Goal: Transaction & Acquisition: Purchase product/service

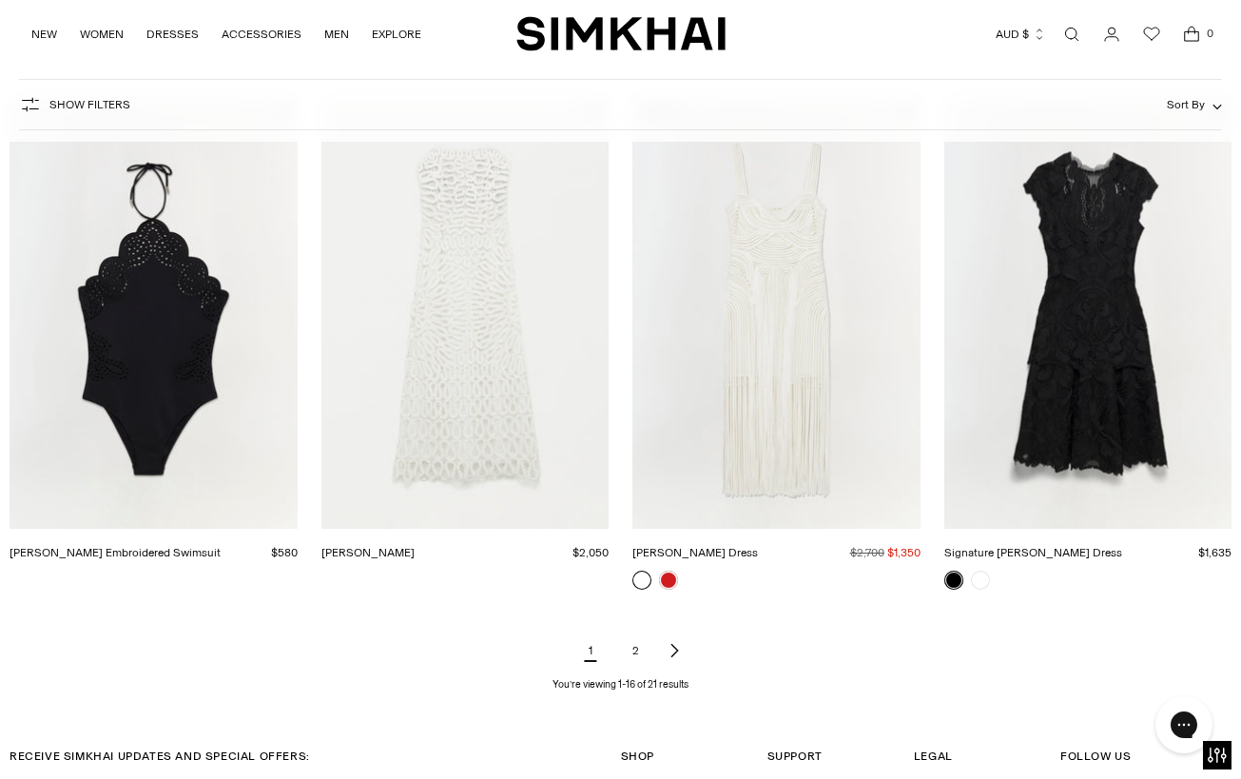
scroll to position [1850, 0]
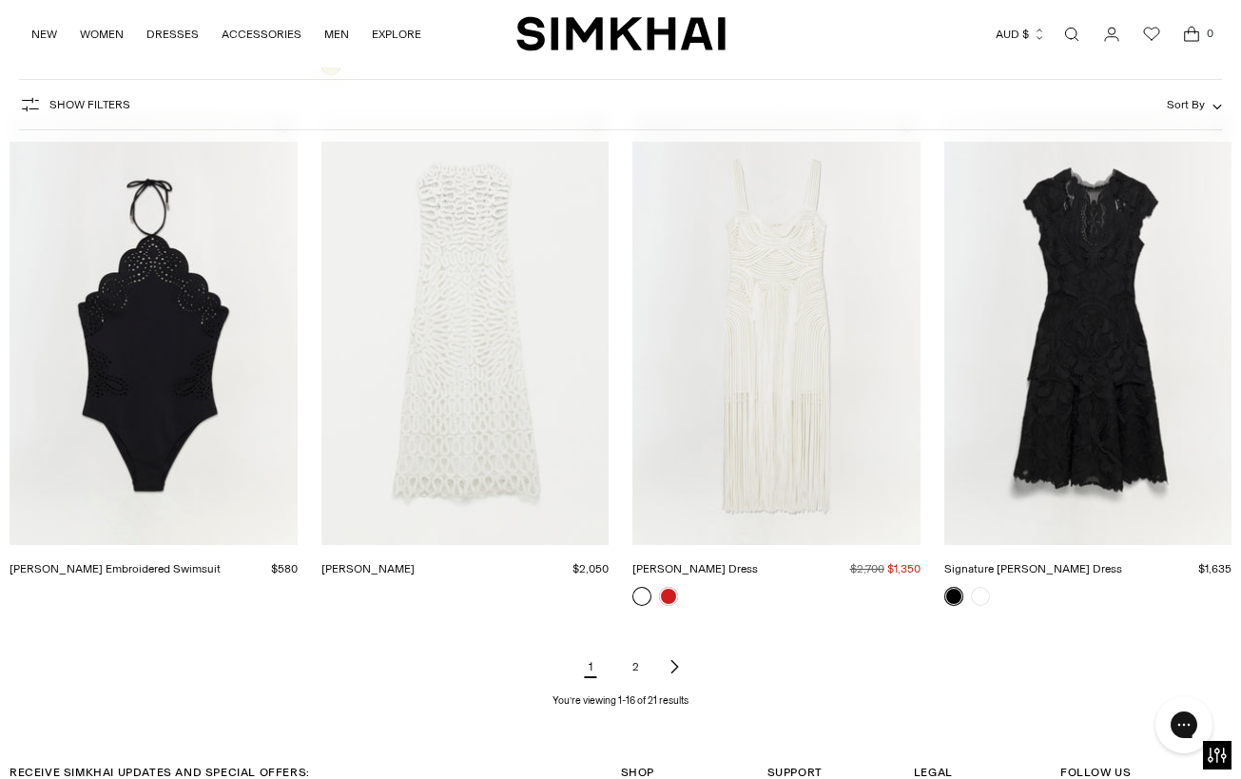
drag, startPoint x: 675, startPoint y: 666, endPoint x: 494, endPoint y: 450, distance: 282.1
click at [675, 666] on icon "Next page of results" at bounding box center [673, 666] width 15 height 15
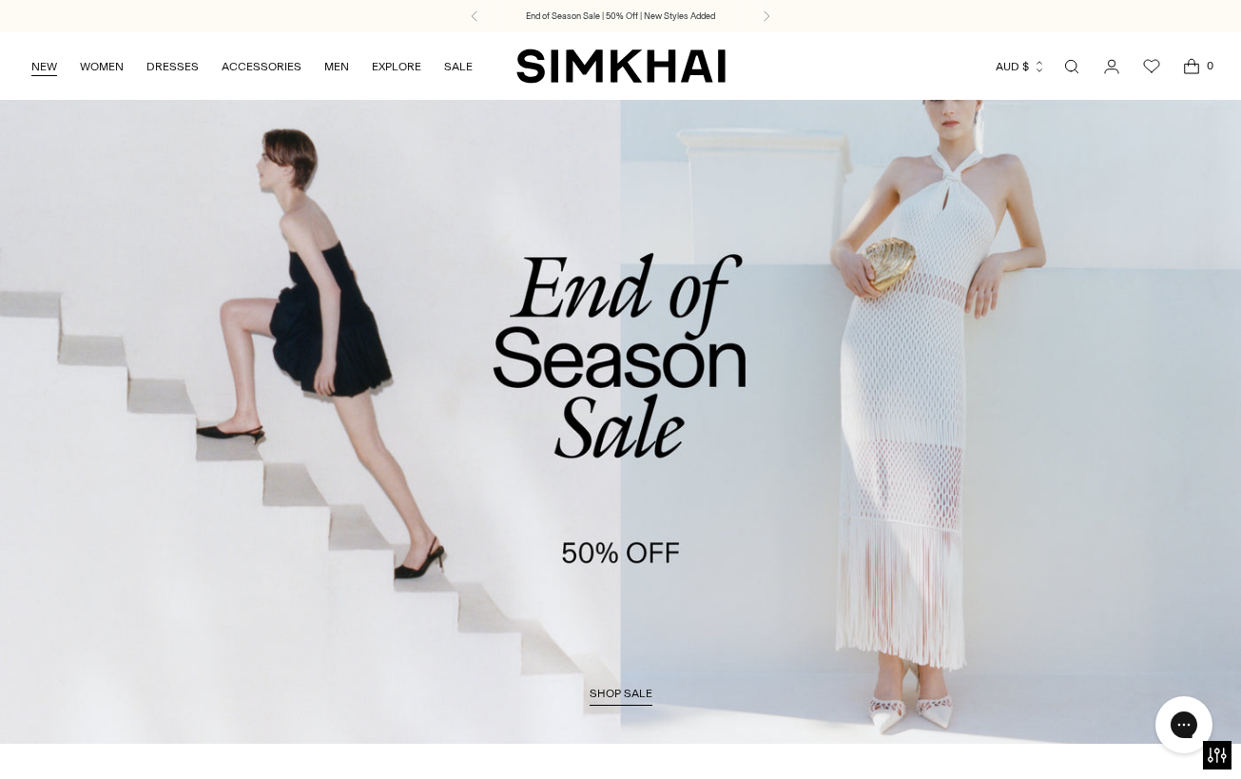
click at [51, 69] on link "NEW" at bounding box center [44, 67] width 26 height 42
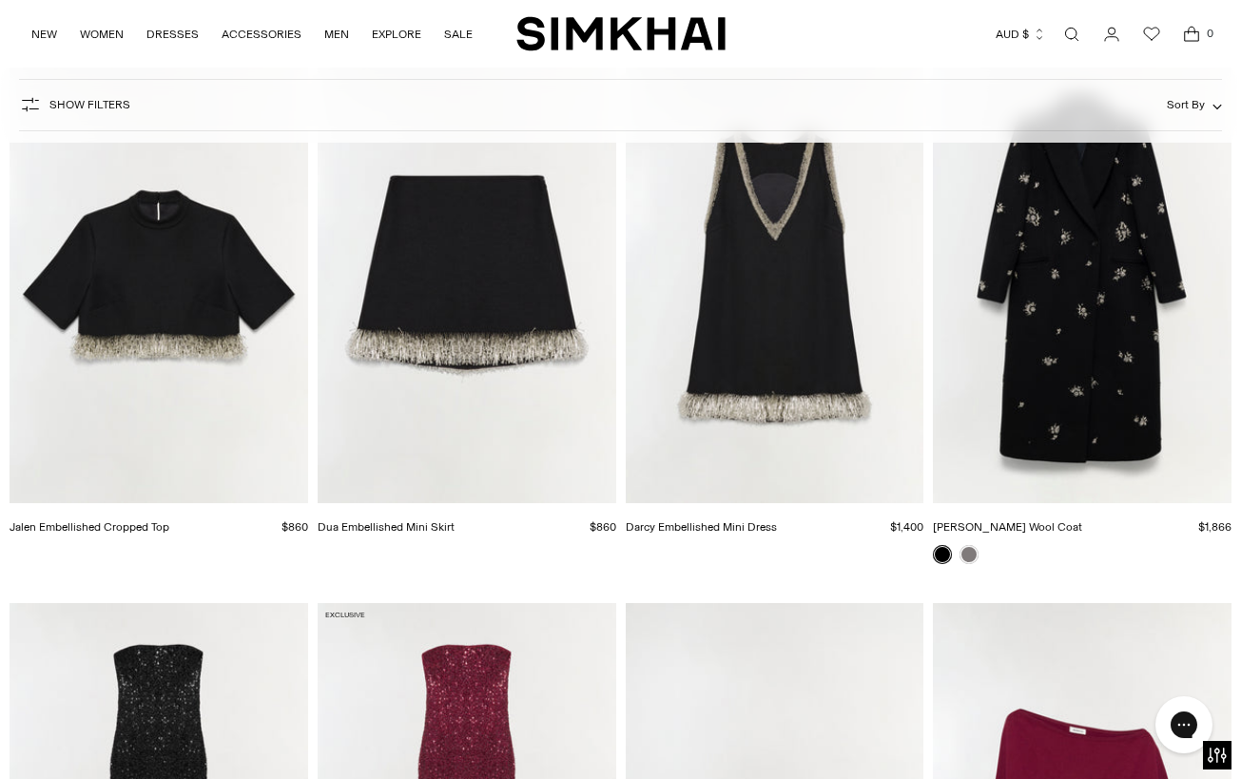
scroll to position [5680, 0]
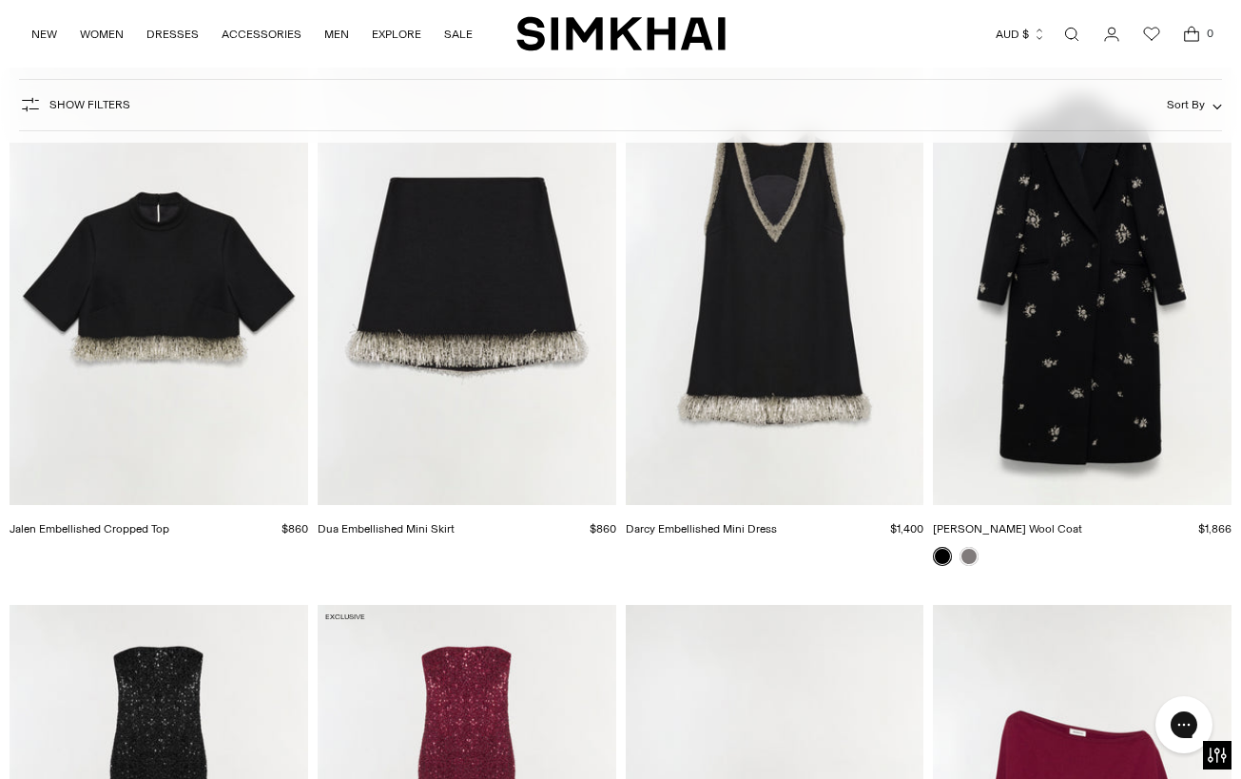
click at [0, 0] on img "Darcy Embellished Mini Dress" at bounding box center [0, 0] width 0 height 0
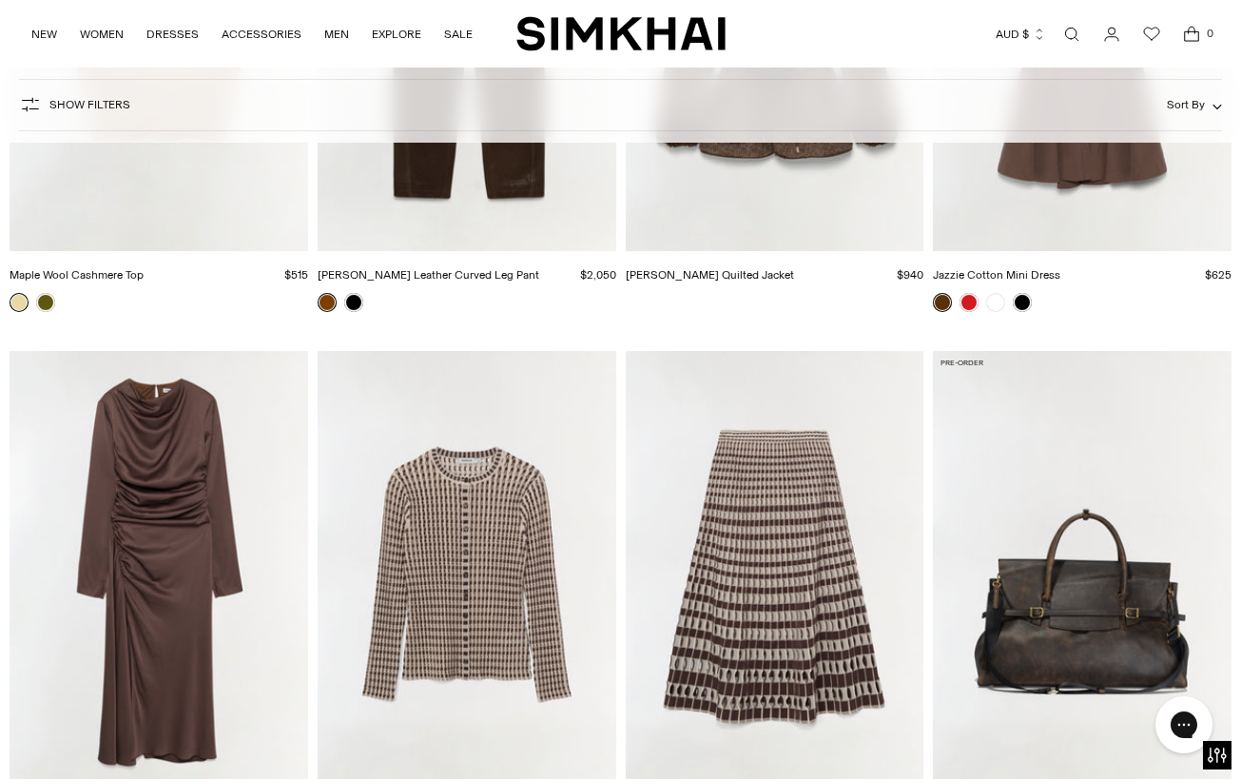
scroll to position [16867, 0]
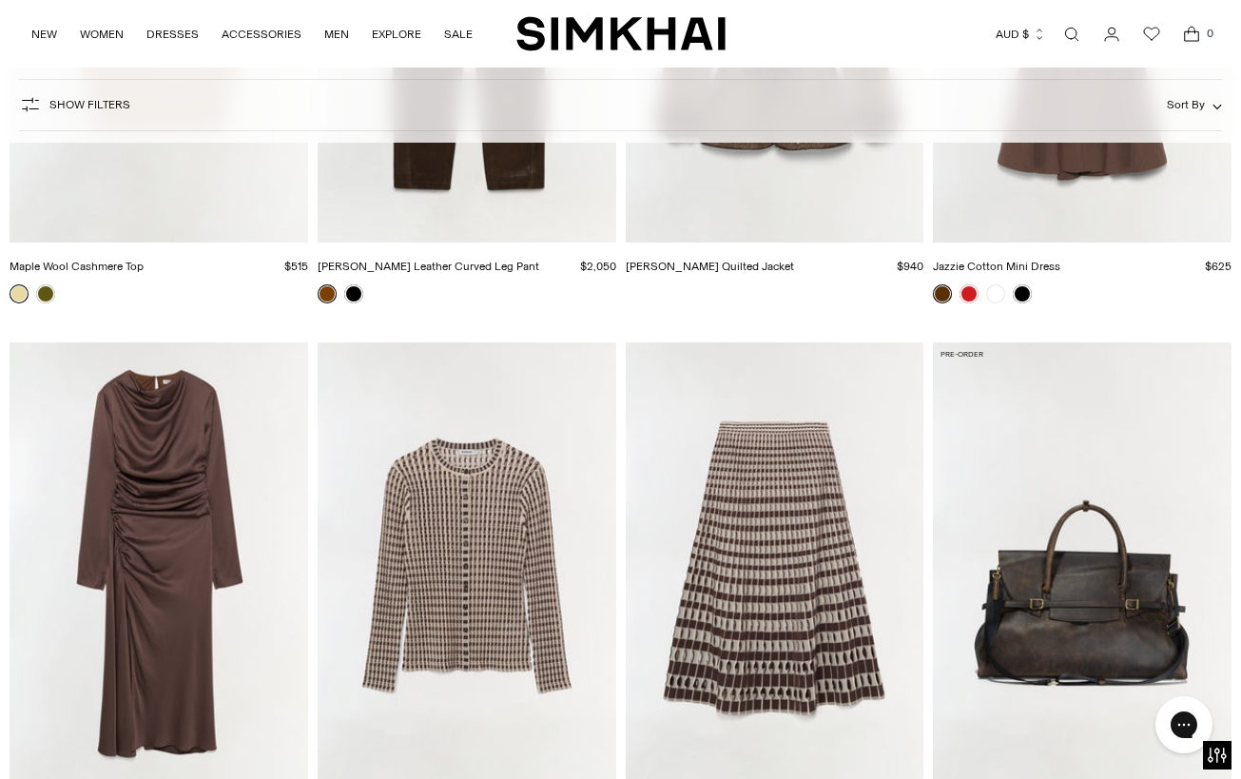
click at [0, 0] on img "Odessa Satin Midi Dress" at bounding box center [0, 0] width 0 height 0
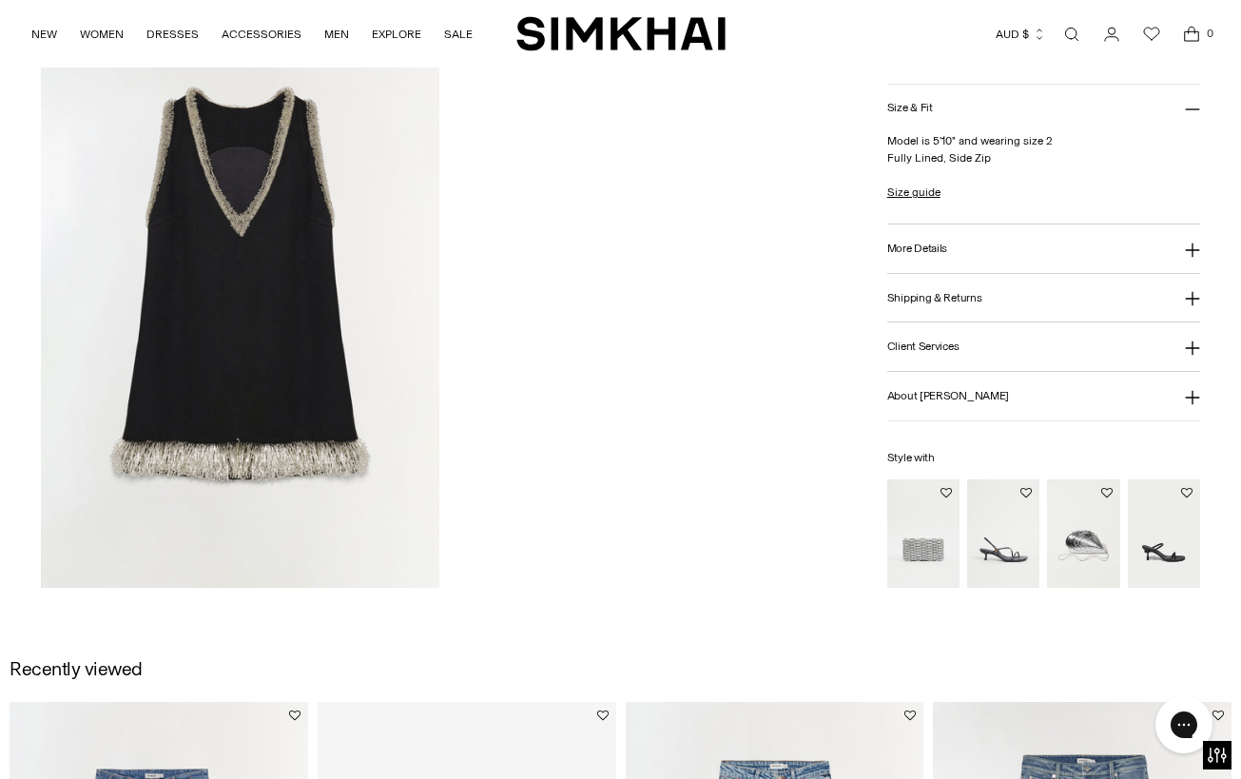
scroll to position [1838, 0]
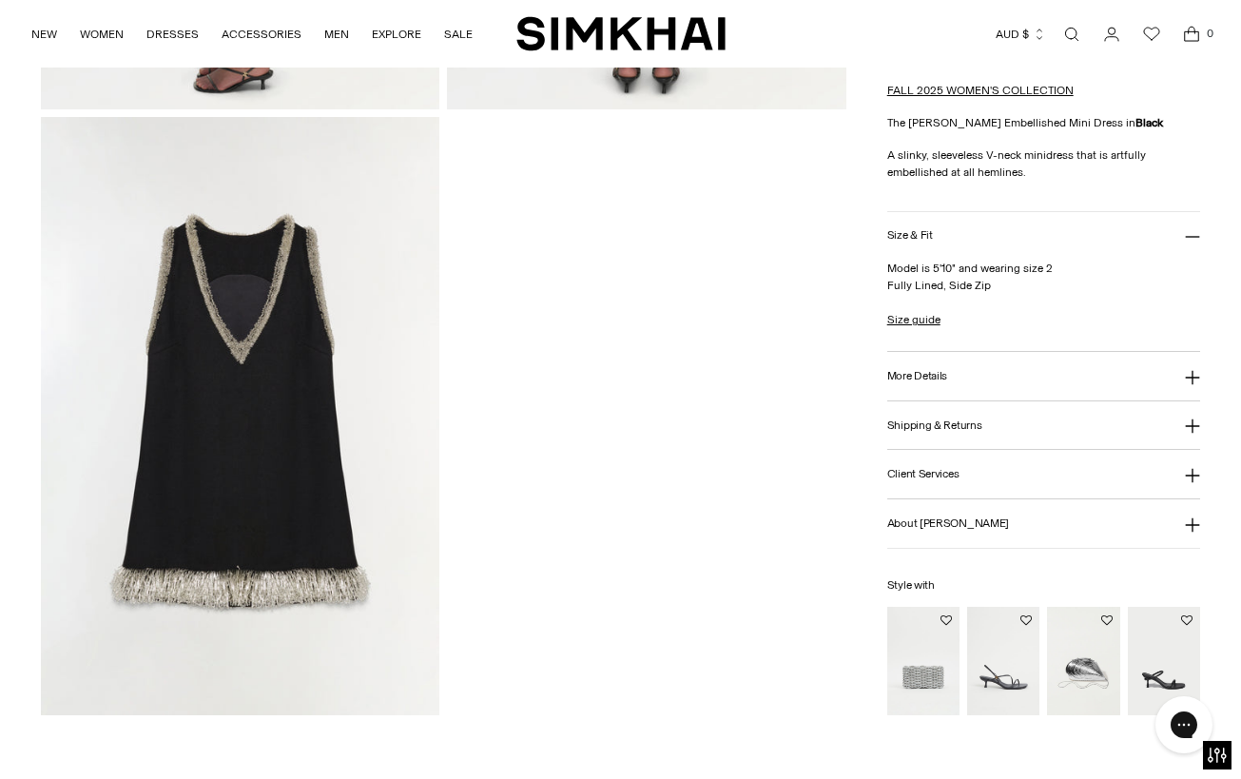
click at [307, 591] on img at bounding box center [240, 416] width 398 height 598
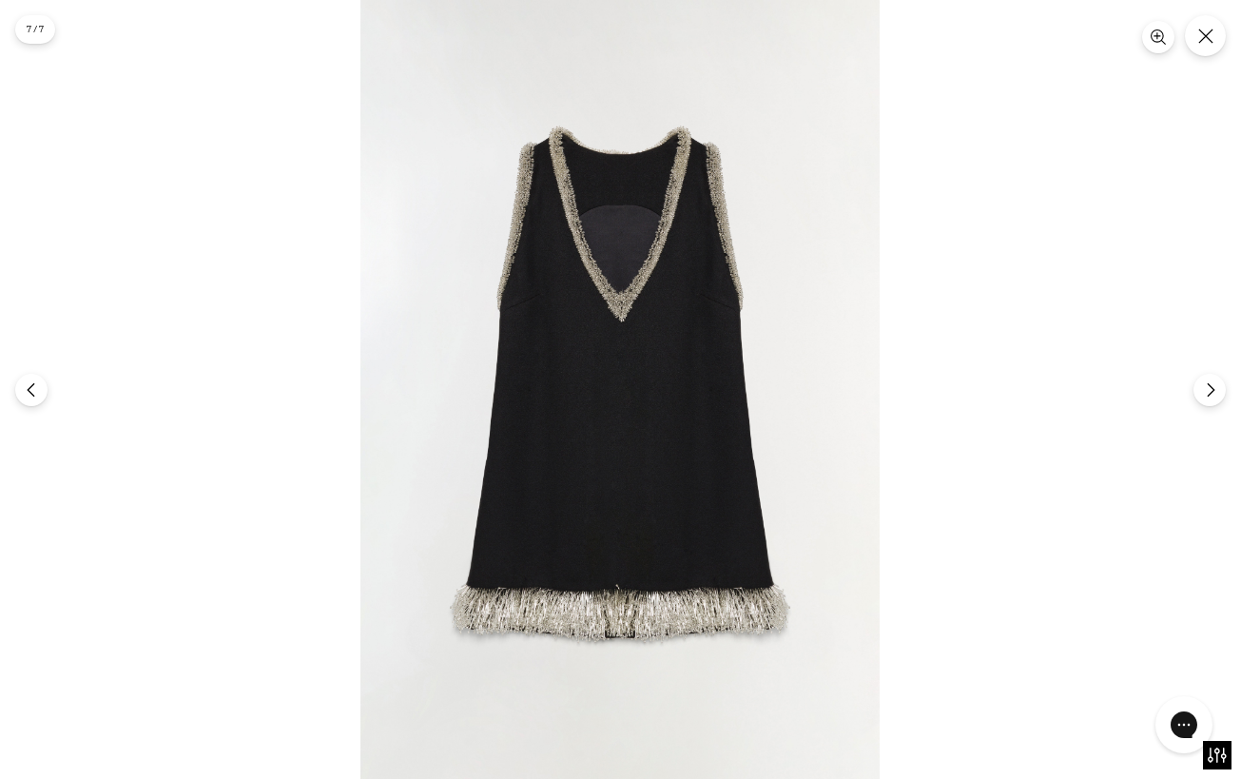
click at [777, 650] on img at bounding box center [619, 389] width 519 height 779
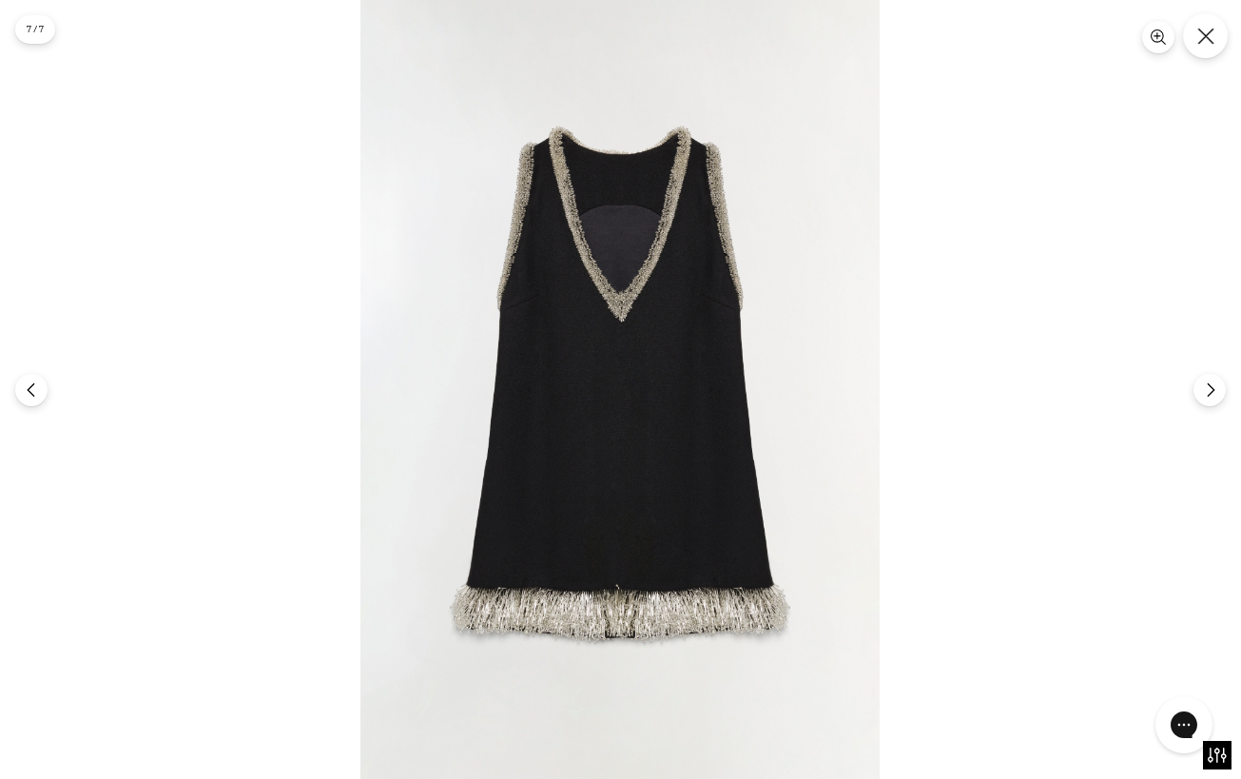
click at [1216, 32] on button "Close" at bounding box center [1205, 35] width 45 height 45
